Goal: Information Seeking & Learning: Learn about a topic

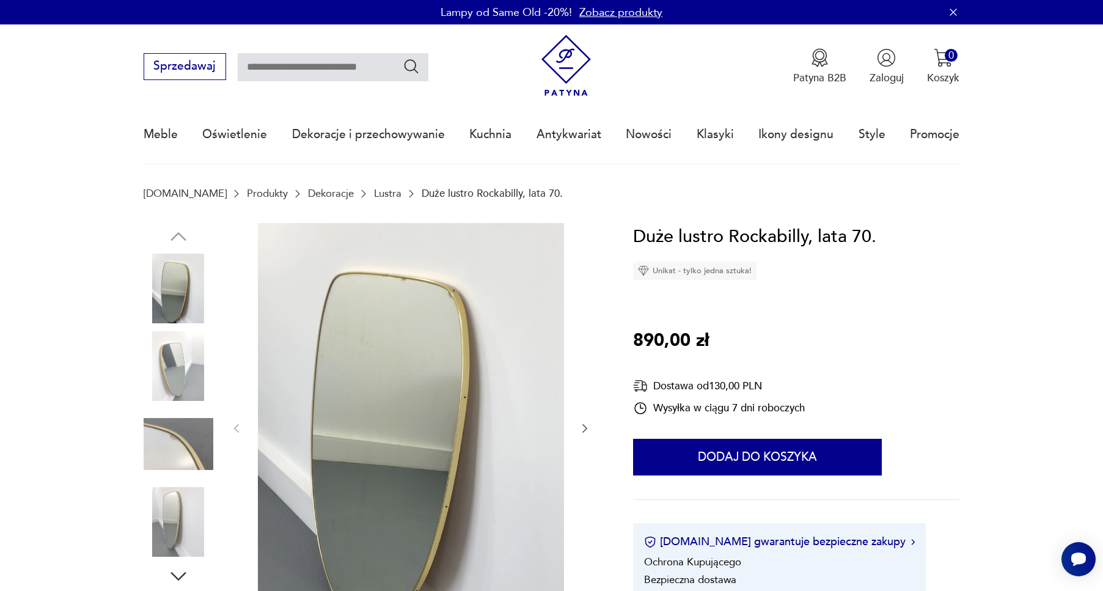
click at [582, 436] on div at bounding box center [410, 428] width 361 height 411
click at [582, 429] on icon "button" at bounding box center [585, 428] width 12 height 12
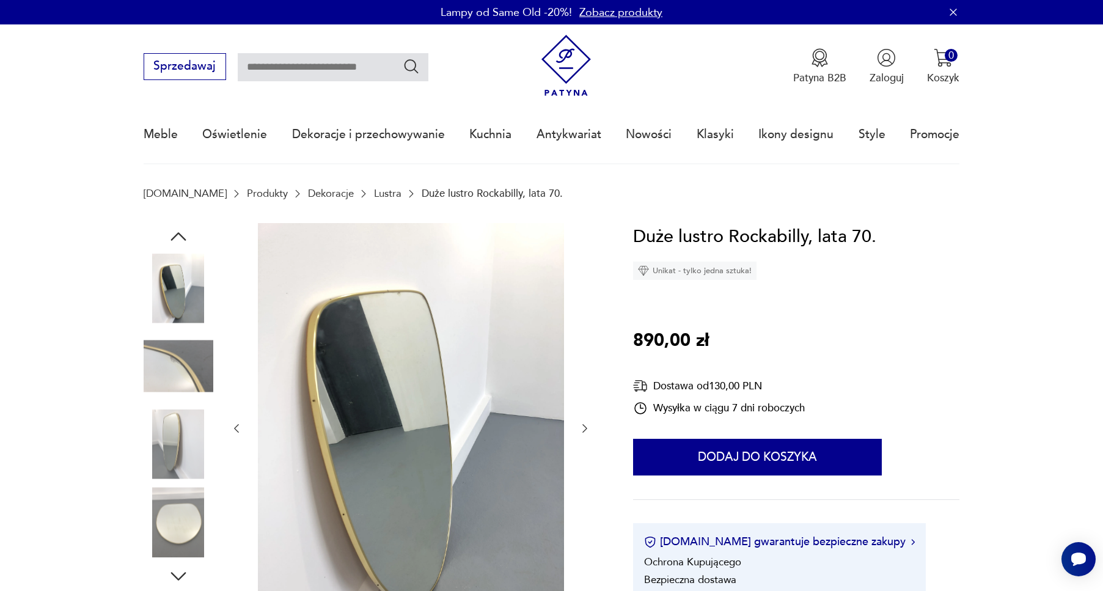
click at [582, 429] on icon "button" at bounding box center [585, 428] width 12 height 12
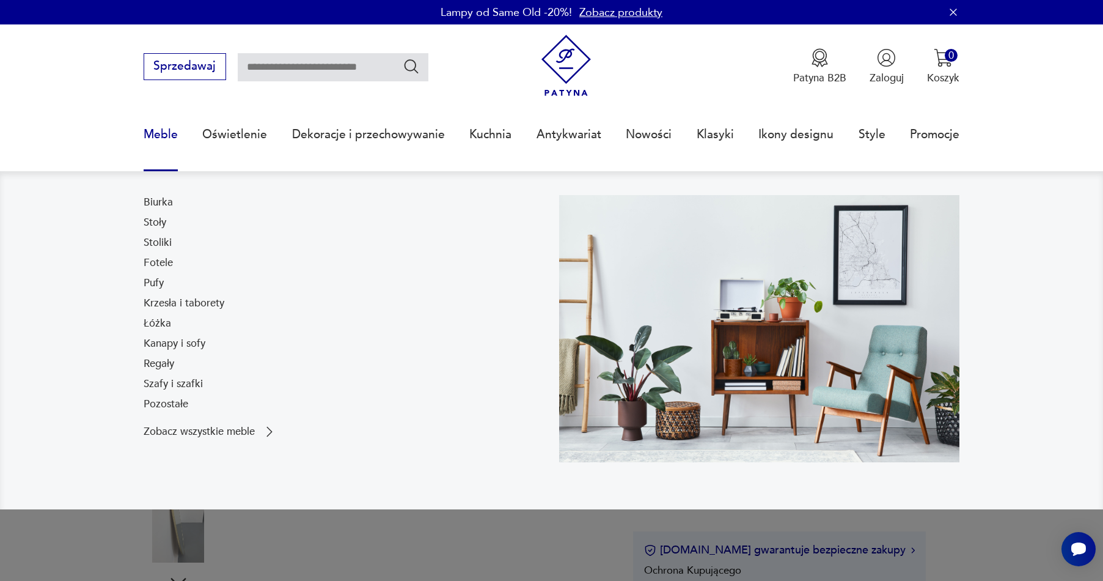
click at [157, 132] on link "Meble" at bounding box center [161, 134] width 34 height 56
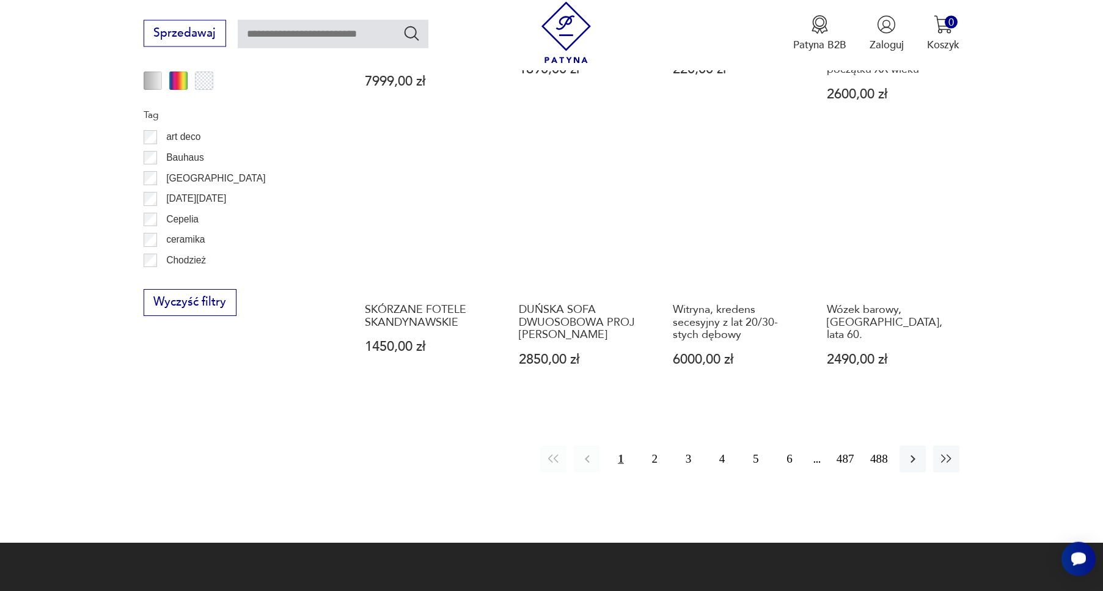
scroll to position [1373, 0]
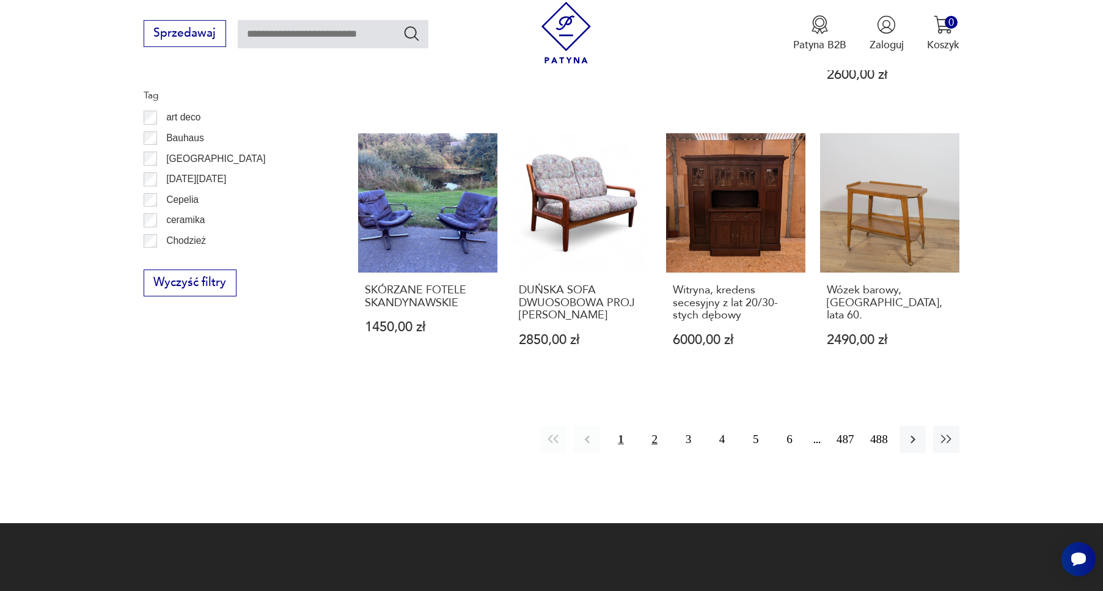
click at [658, 426] on button "2" at bounding box center [655, 439] width 26 height 26
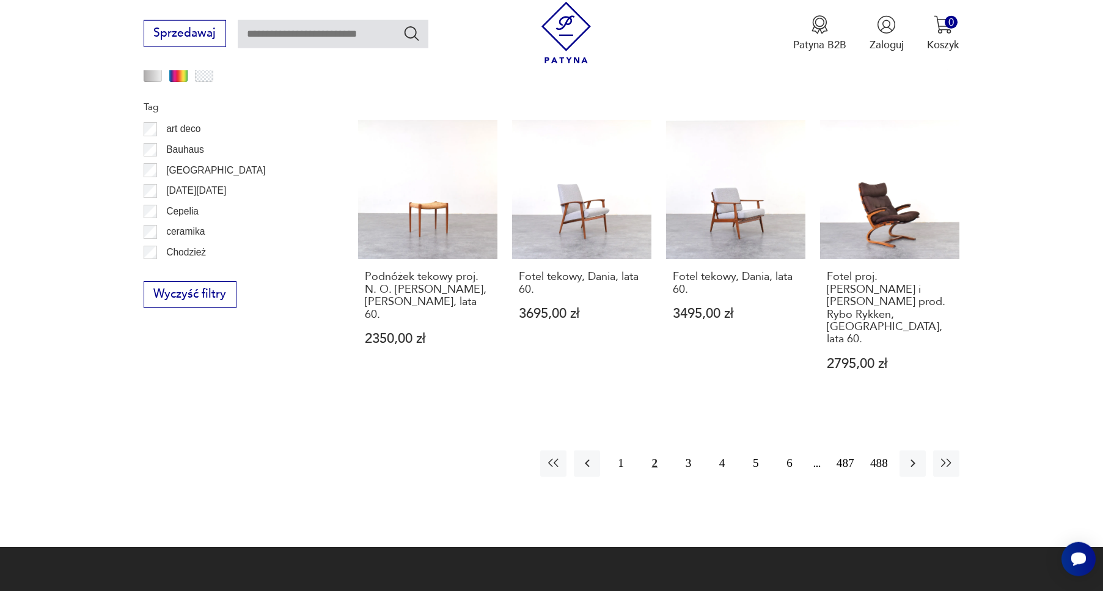
scroll to position [1366, 0]
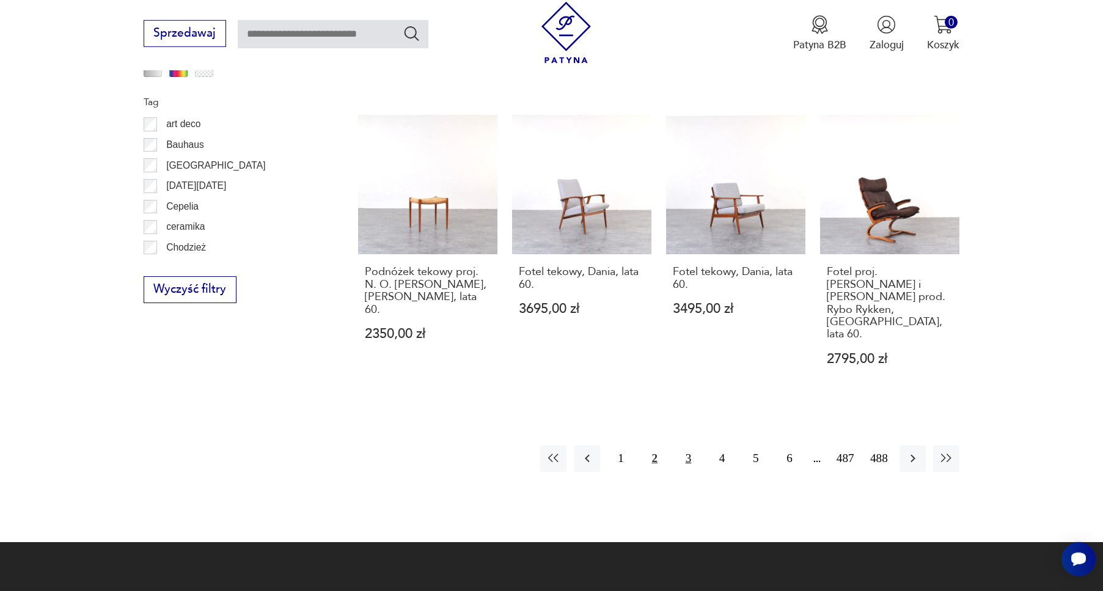
click at [686, 445] on button "3" at bounding box center [688, 458] width 26 height 26
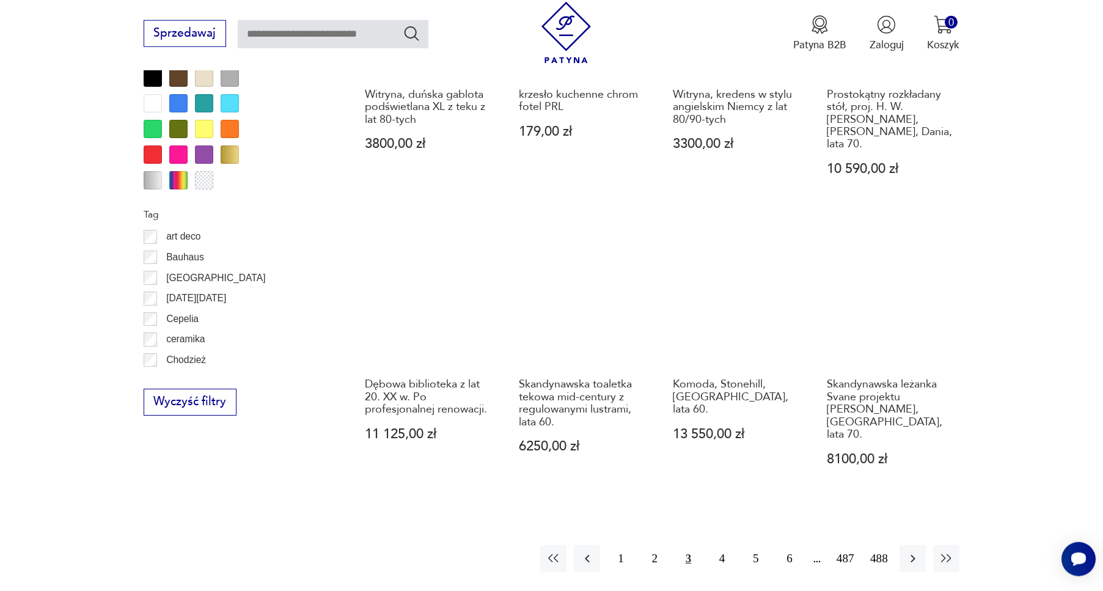
scroll to position [1258, 0]
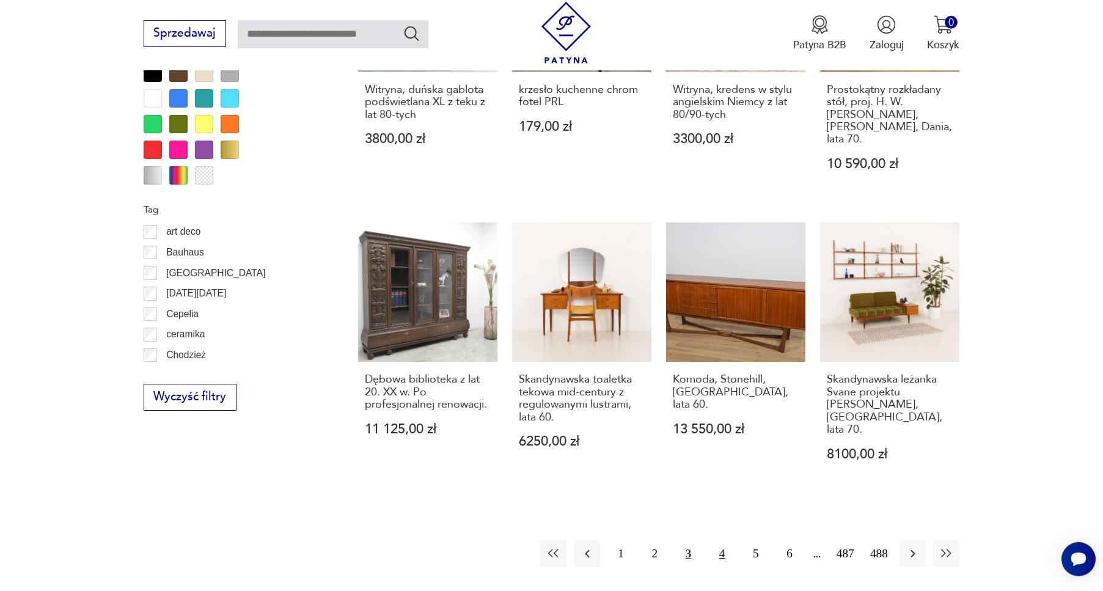
click at [716, 540] on button "4" at bounding box center [722, 553] width 26 height 26
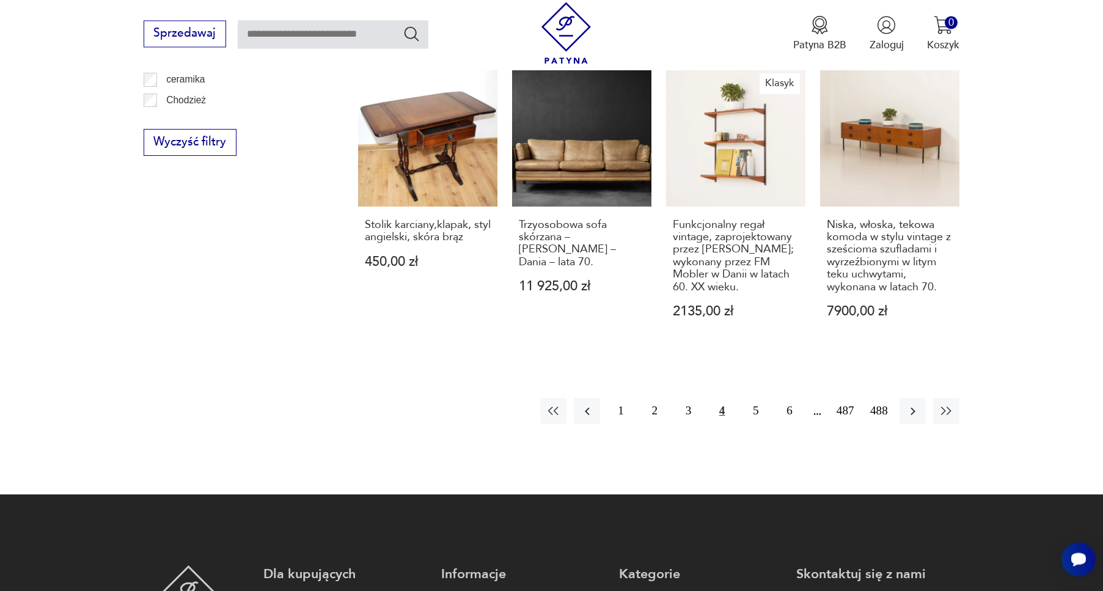
scroll to position [1536, 0]
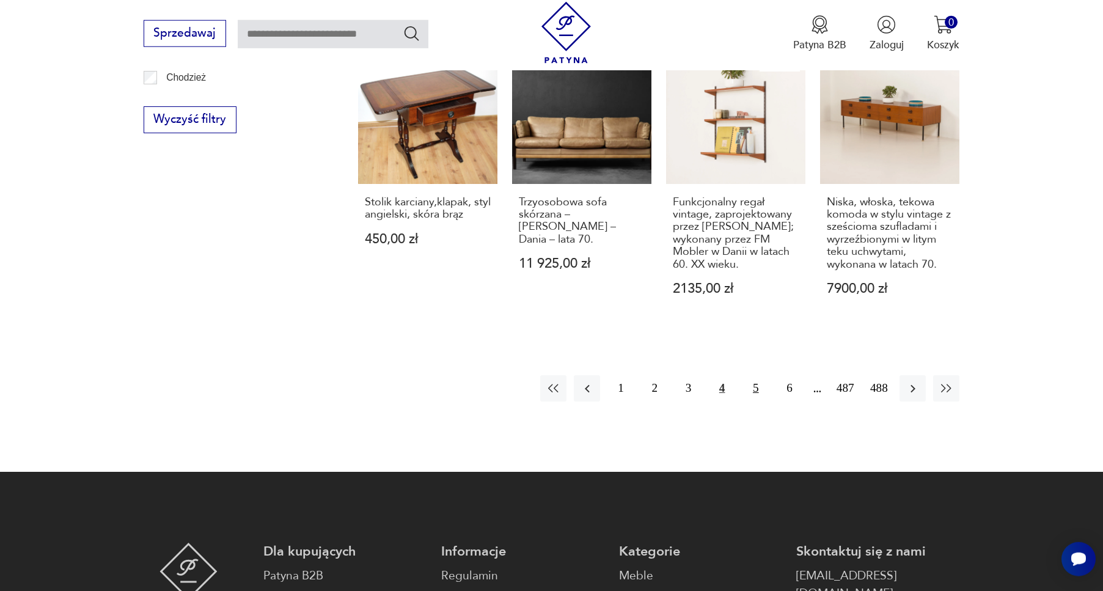
click at [755, 375] on button "5" at bounding box center [755, 388] width 26 height 26
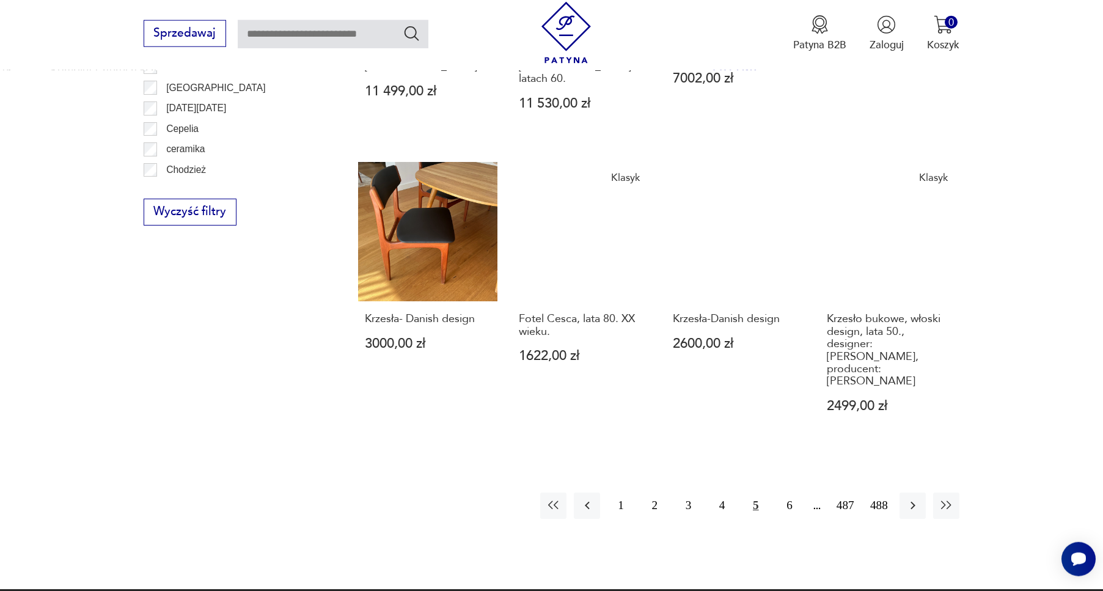
scroll to position [1428, 0]
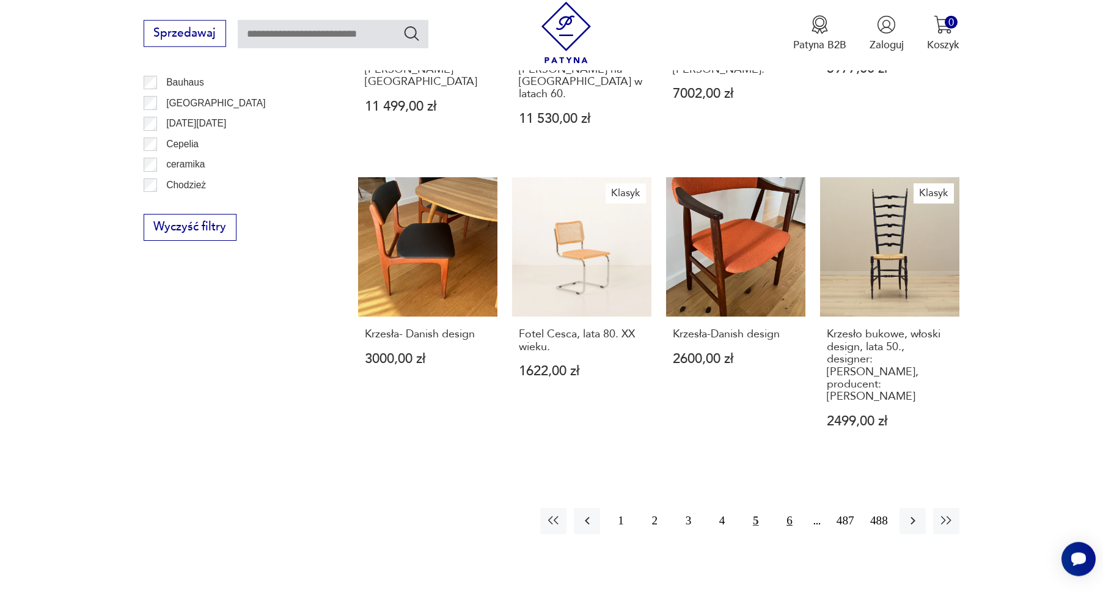
click at [796, 508] on button "6" at bounding box center [789, 521] width 26 height 26
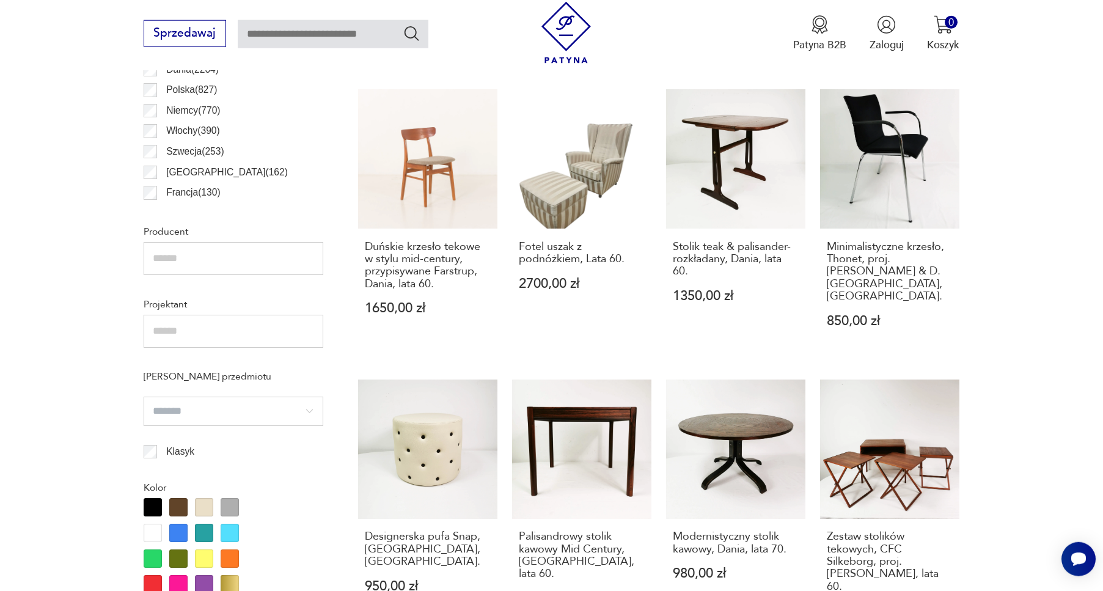
scroll to position [753, 0]
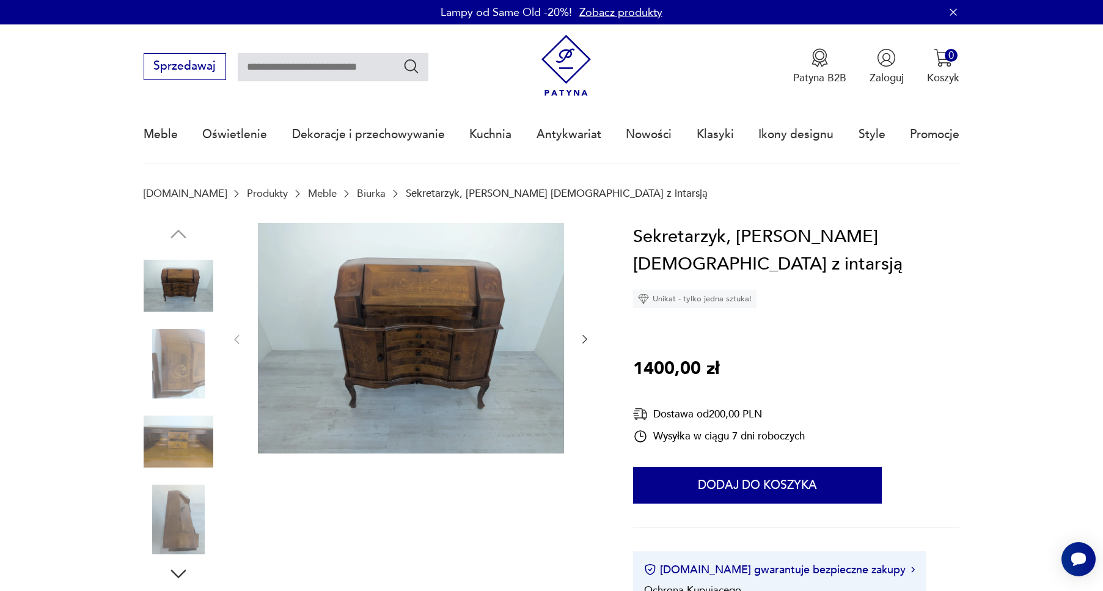
click at [469, 259] on img at bounding box center [411, 338] width 306 height 230
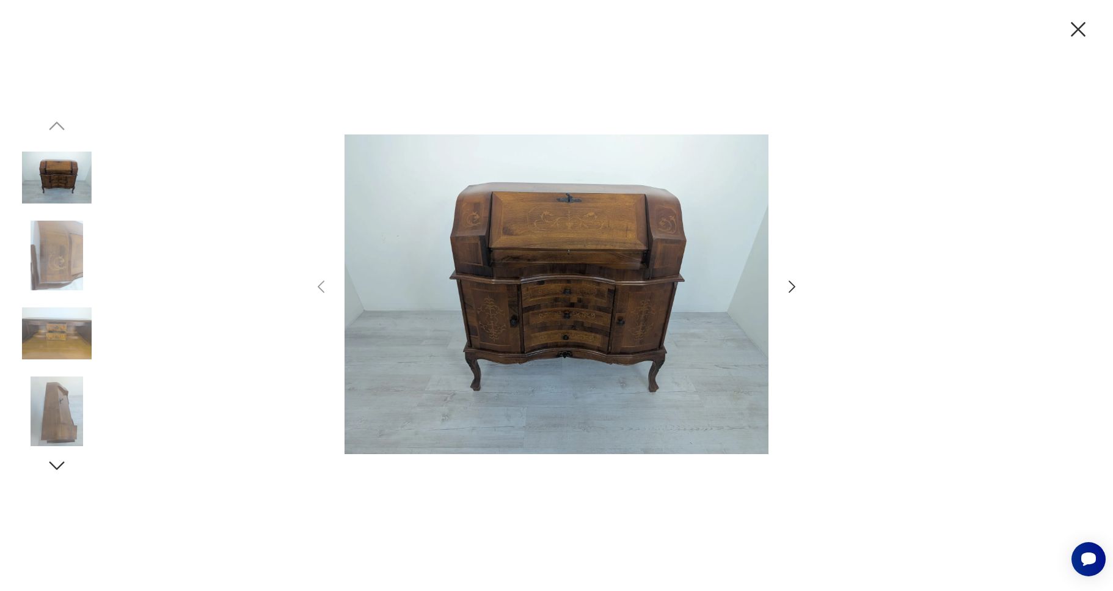
click at [798, 290] on icon "button" at bounding box center [792, 287] width 18 height 18
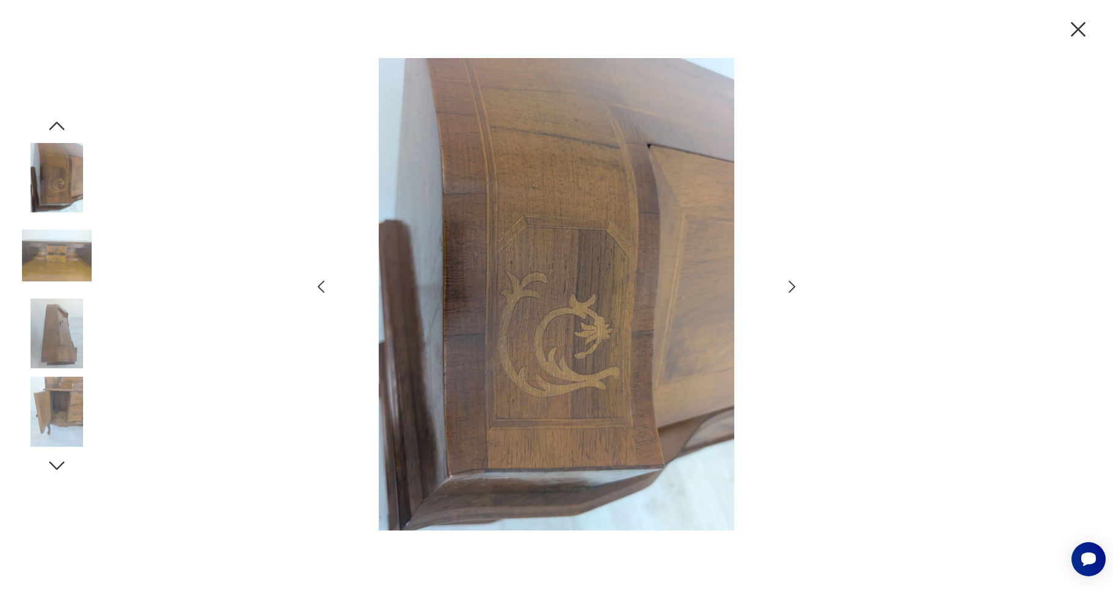
click at [798, 290] on icon "button" at bounding box center [792, 287] width 18 height 18
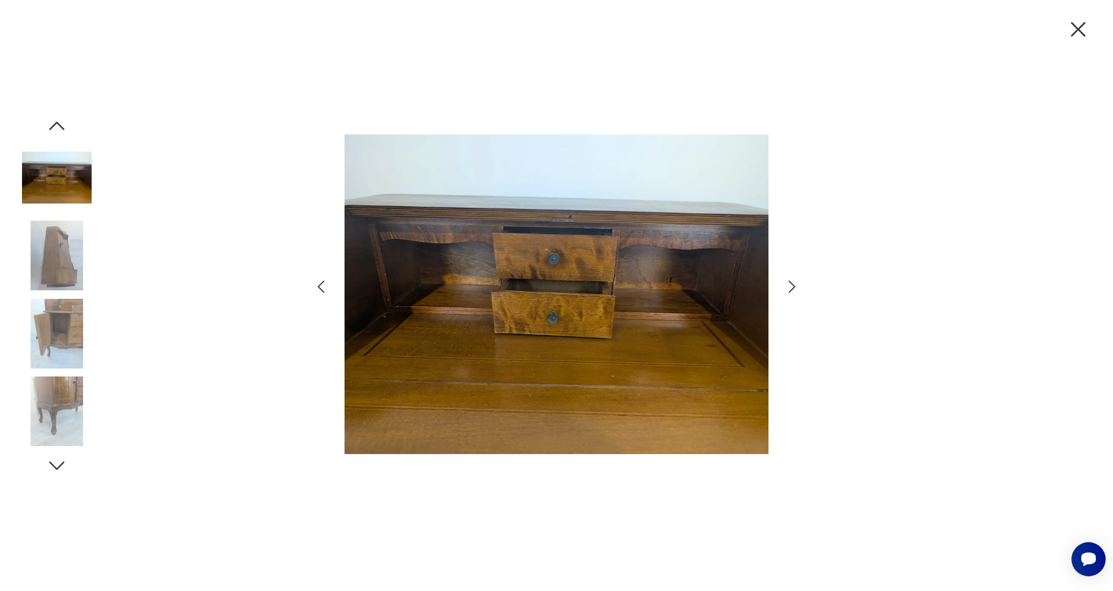
click at [798, 290] on icon "button" at bounding box center [792, 287] width 18 height 18
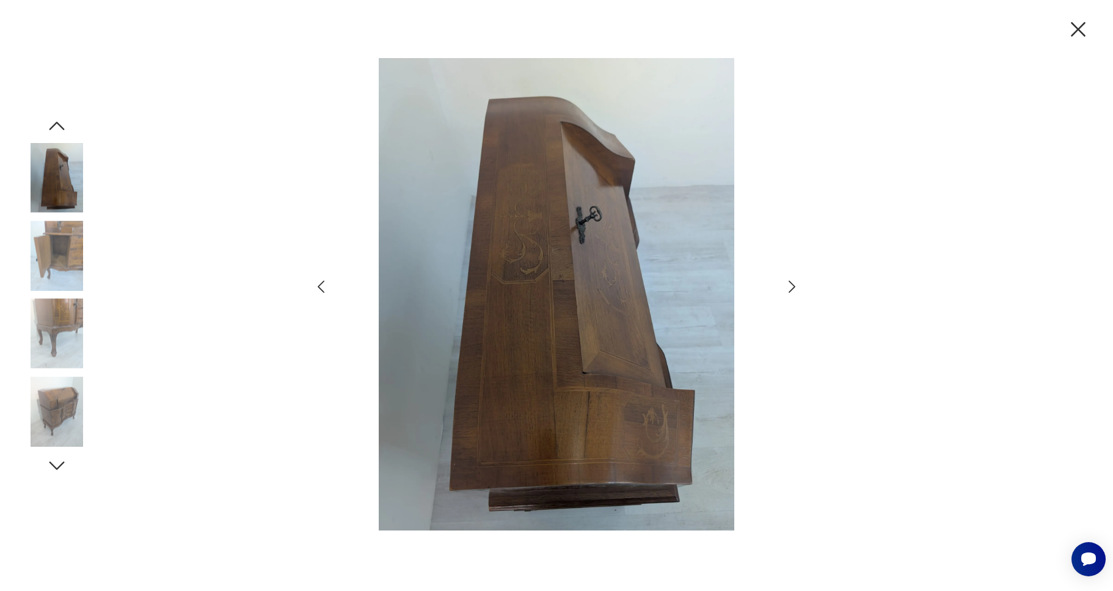
click at [798, 290] on icon "button" at bounding box center [792, 287] width 18 height 18
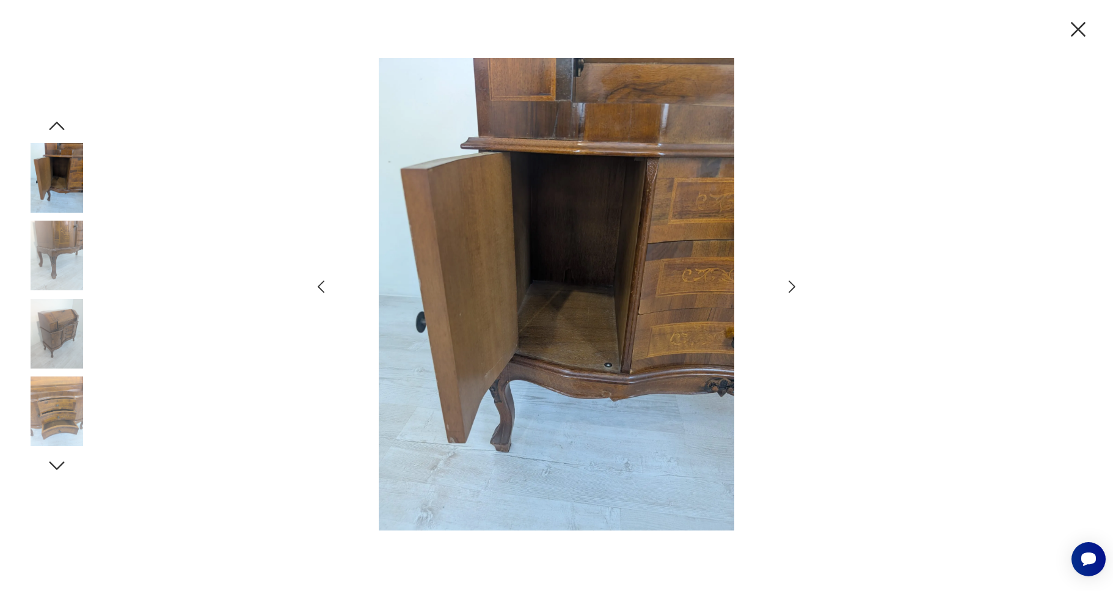
click at [798, 290] on icon "button" at bounding box center [792, 287] width 18 height 18
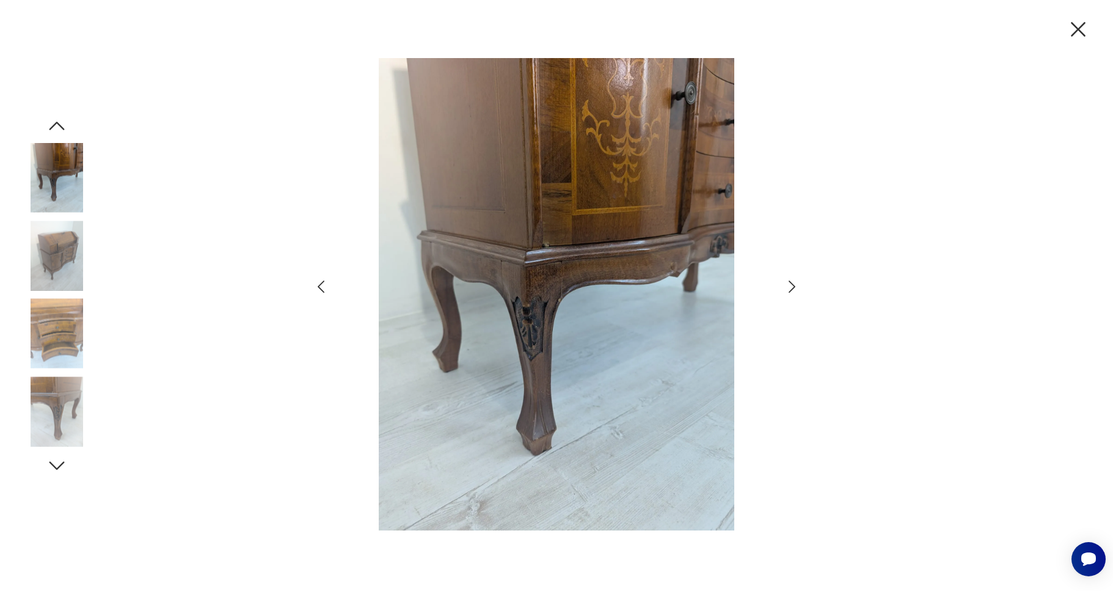
click at [798, 290] on icon "button" at bounding box center [792, 287] width 18 height 18
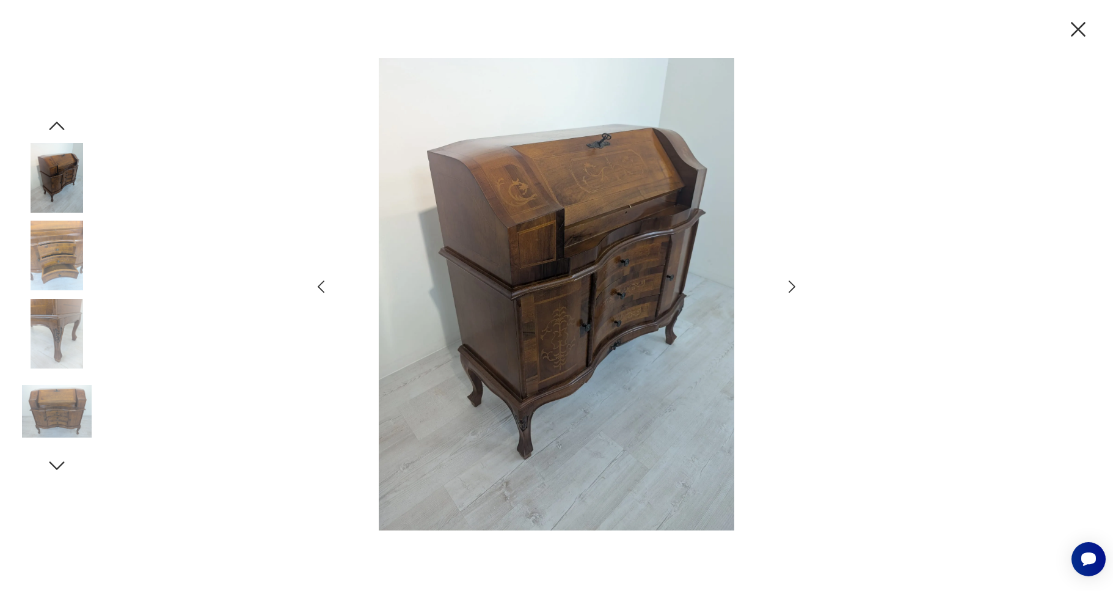
click at [798, 290] on icon "button" at bounding box center [792, 287] width 18 height 18
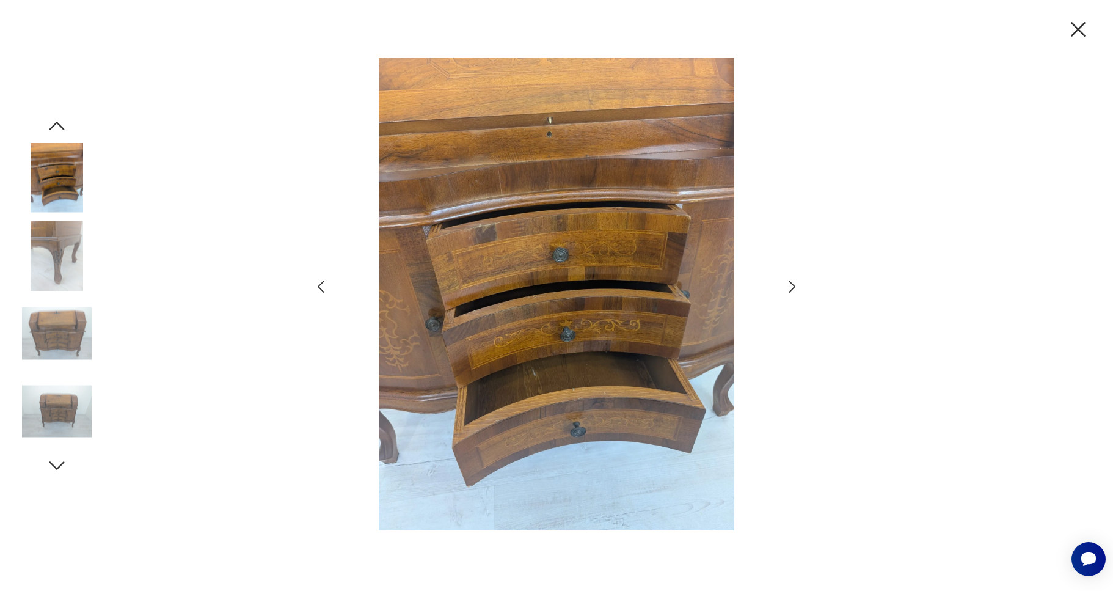
click at [798, 290] on icon "button" at bounding box center [792, 287] width 18 height 18
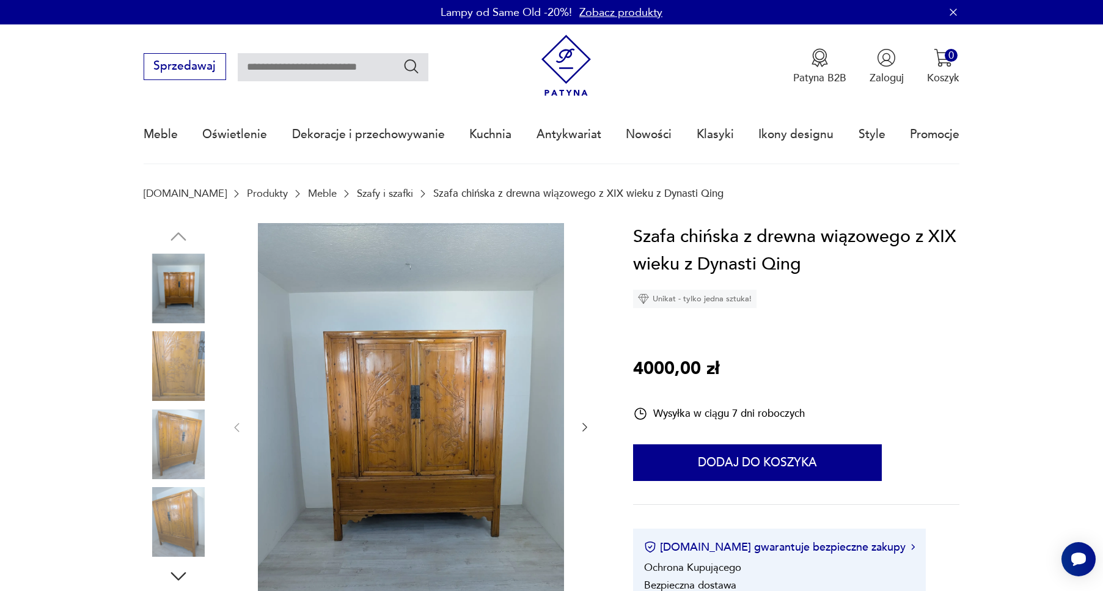
click at [581, 430] on icon "button" at bounding box center [585, 427] width 12 height 12
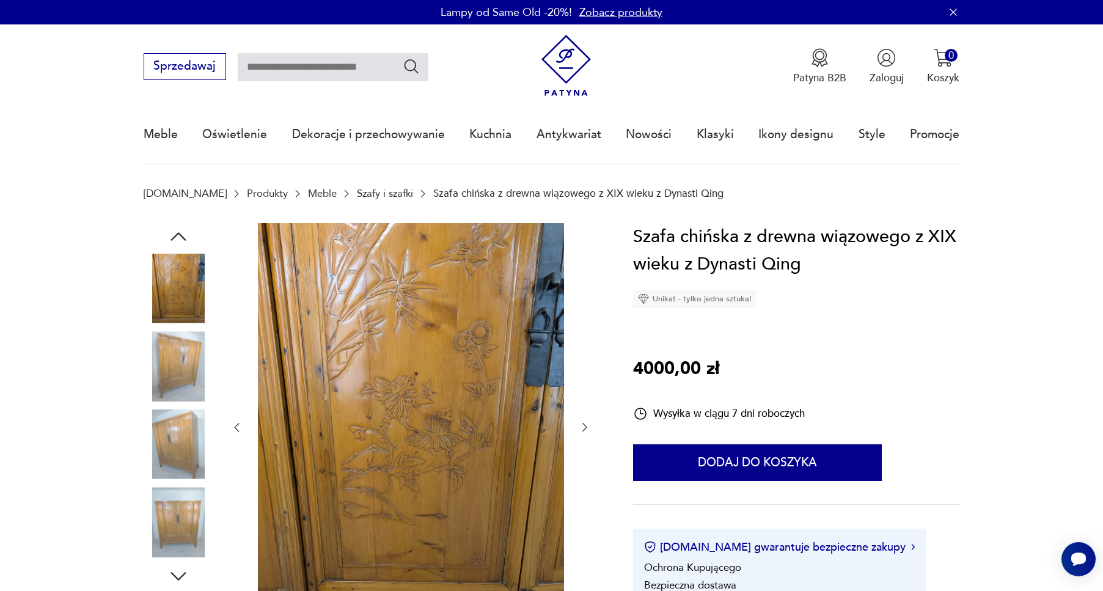
click at [581, 430] on icon "button" at bounding box center [585, 427] width 12 height 12
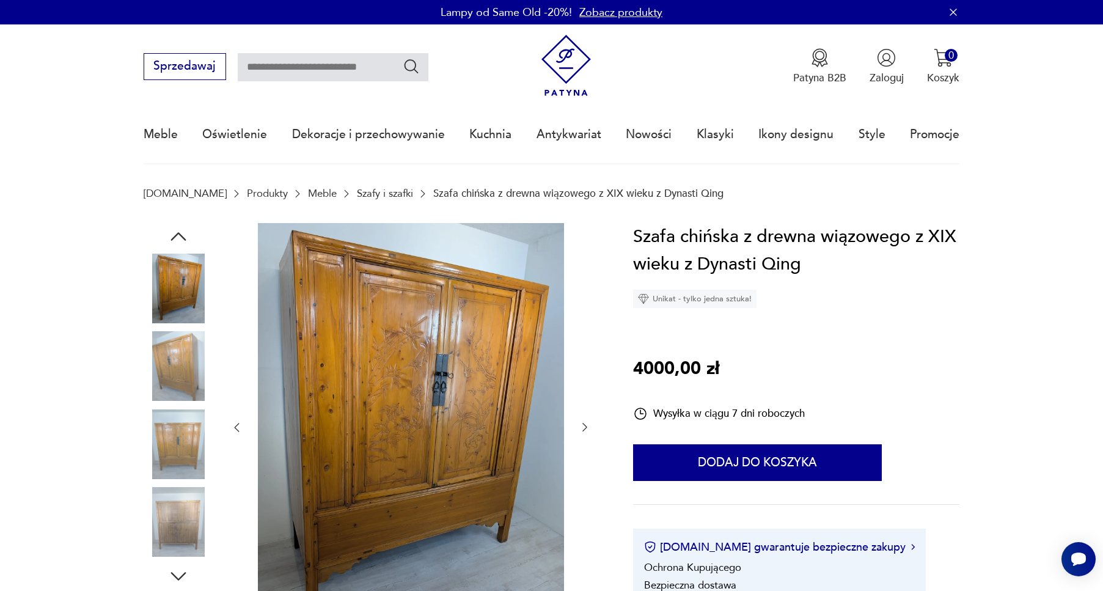
click at [581, 430] on icon "button" at bounding box center [585, 427] width 12 height 12
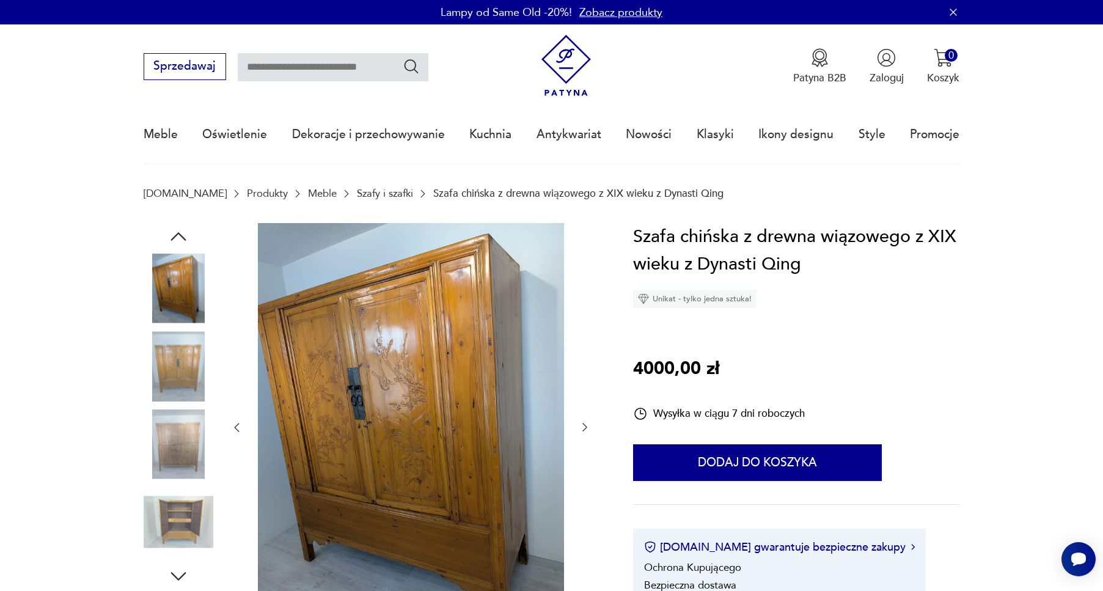
click at [581, 430] on icon "button" at bounding box center [585, 427] width 12 height 12
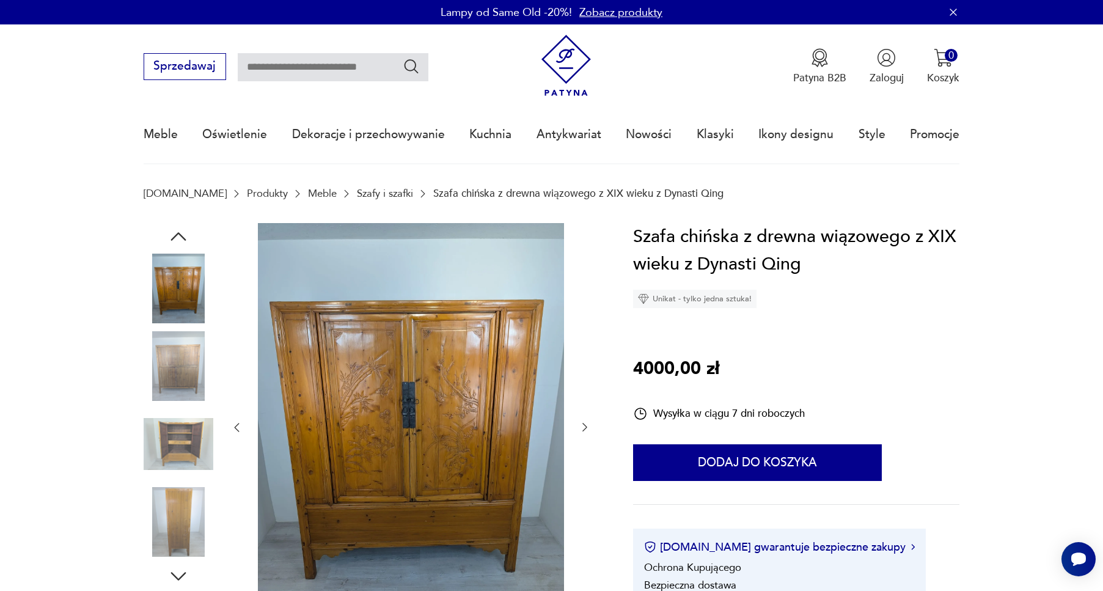
click at [581, 430] on icon "button" at bounding box center [585, 427] width 12 height 12
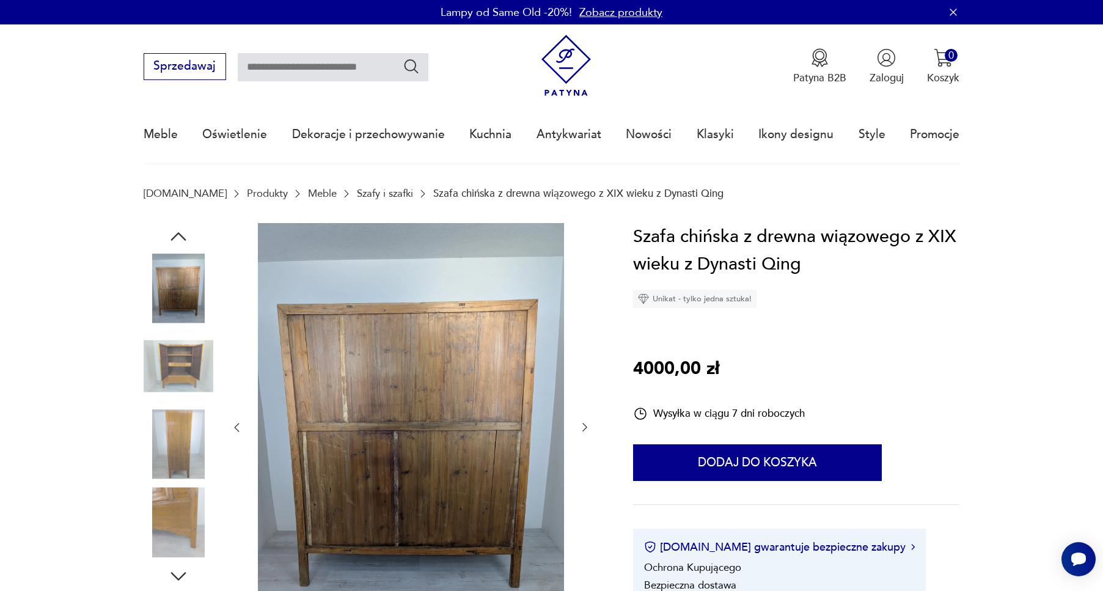
click at [581, 430] on icon "button" at bounding box center [585, 427] width 12 height 12
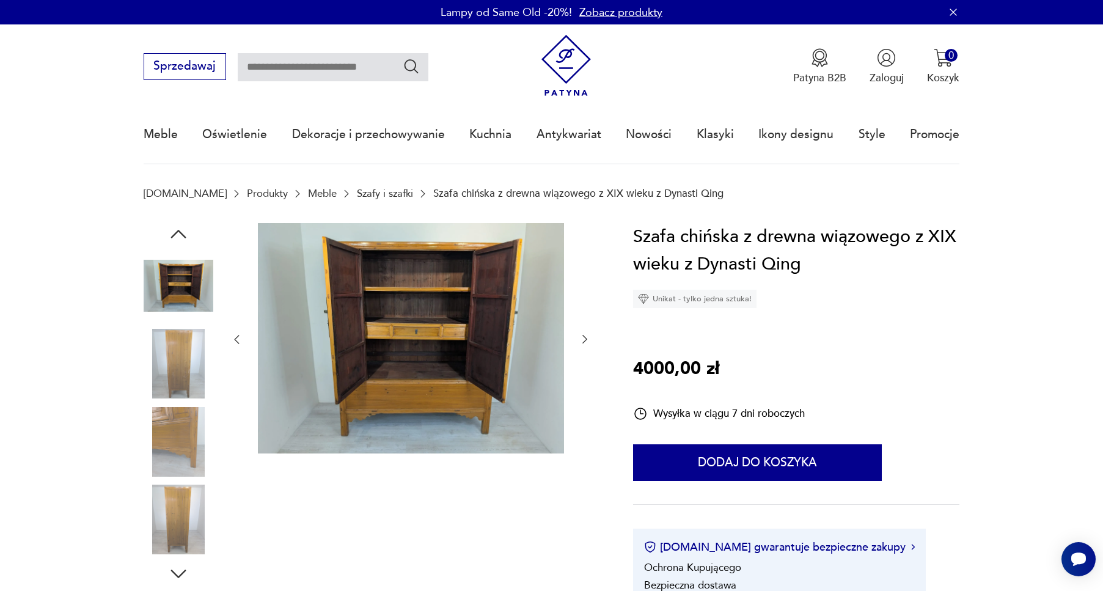
click at [581, 338] on icon "button" at bounding box center [585, 339] width 12 height 12
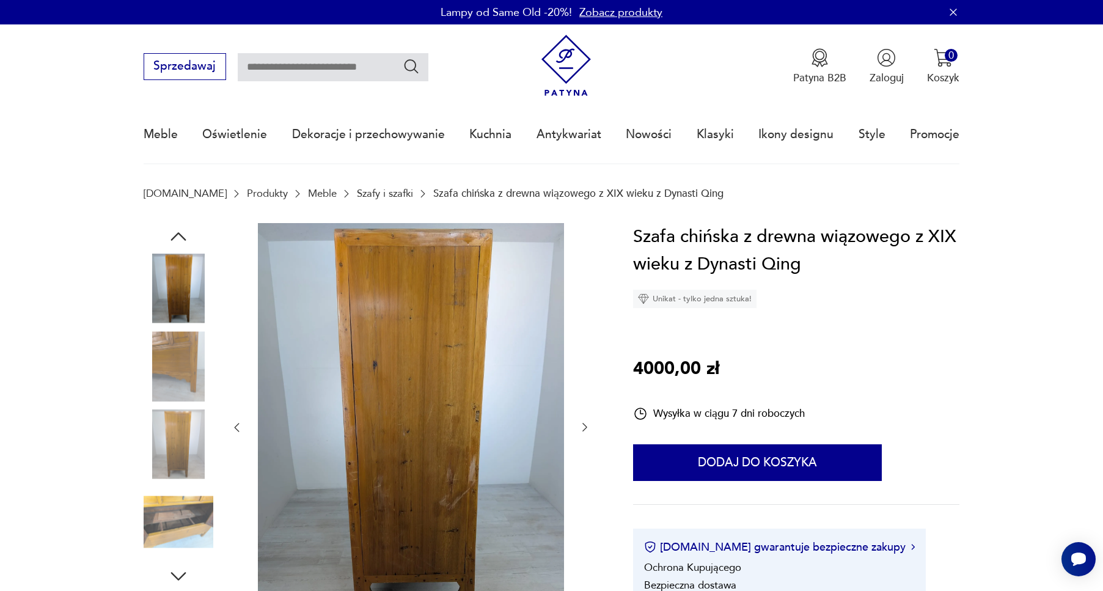
click at [581, 338] on div at bounding box center [410, 427] width 361 height 409
